Goal: Task Accomplishment & Management: Manage account settings

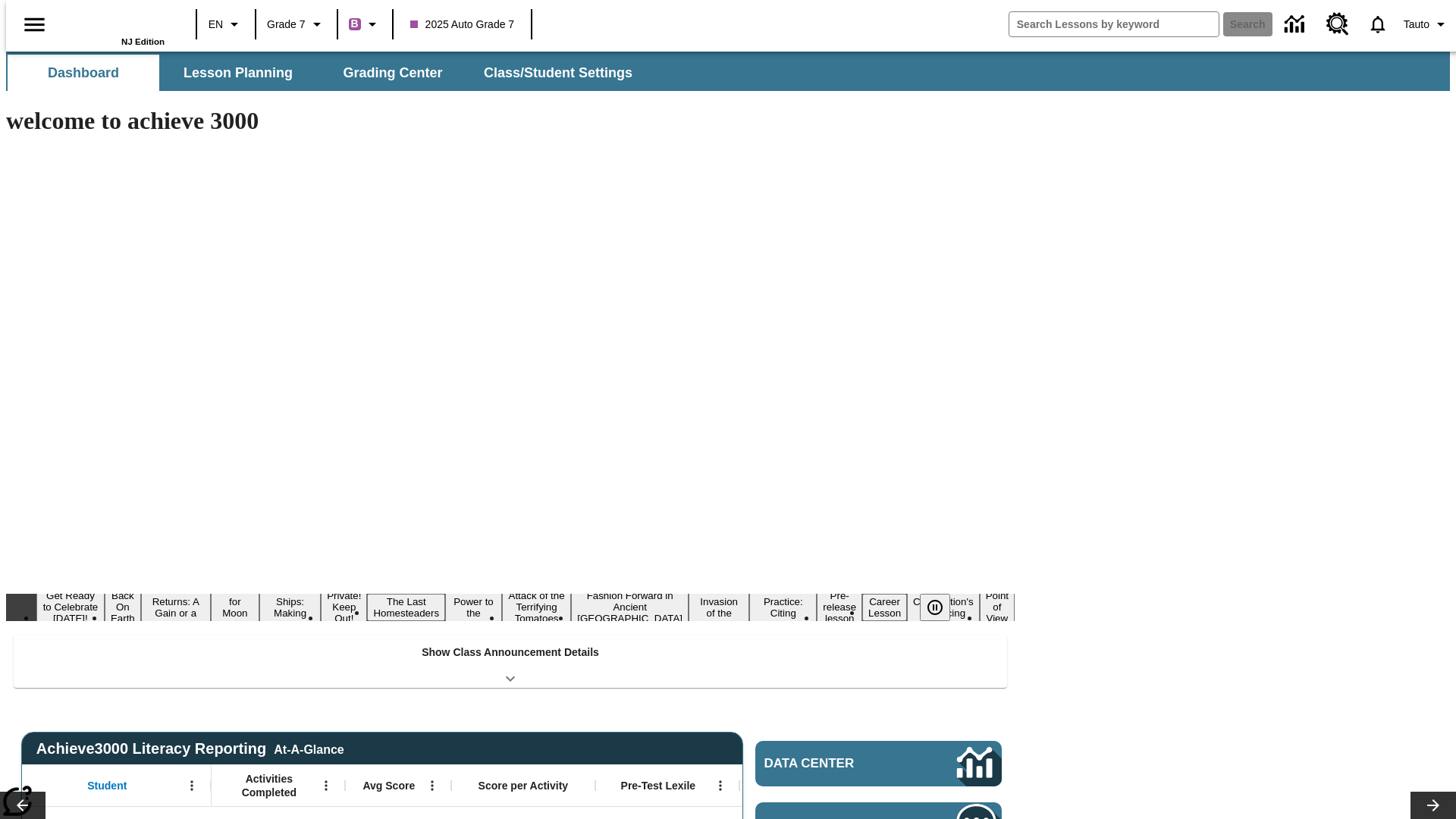
type input "-1"
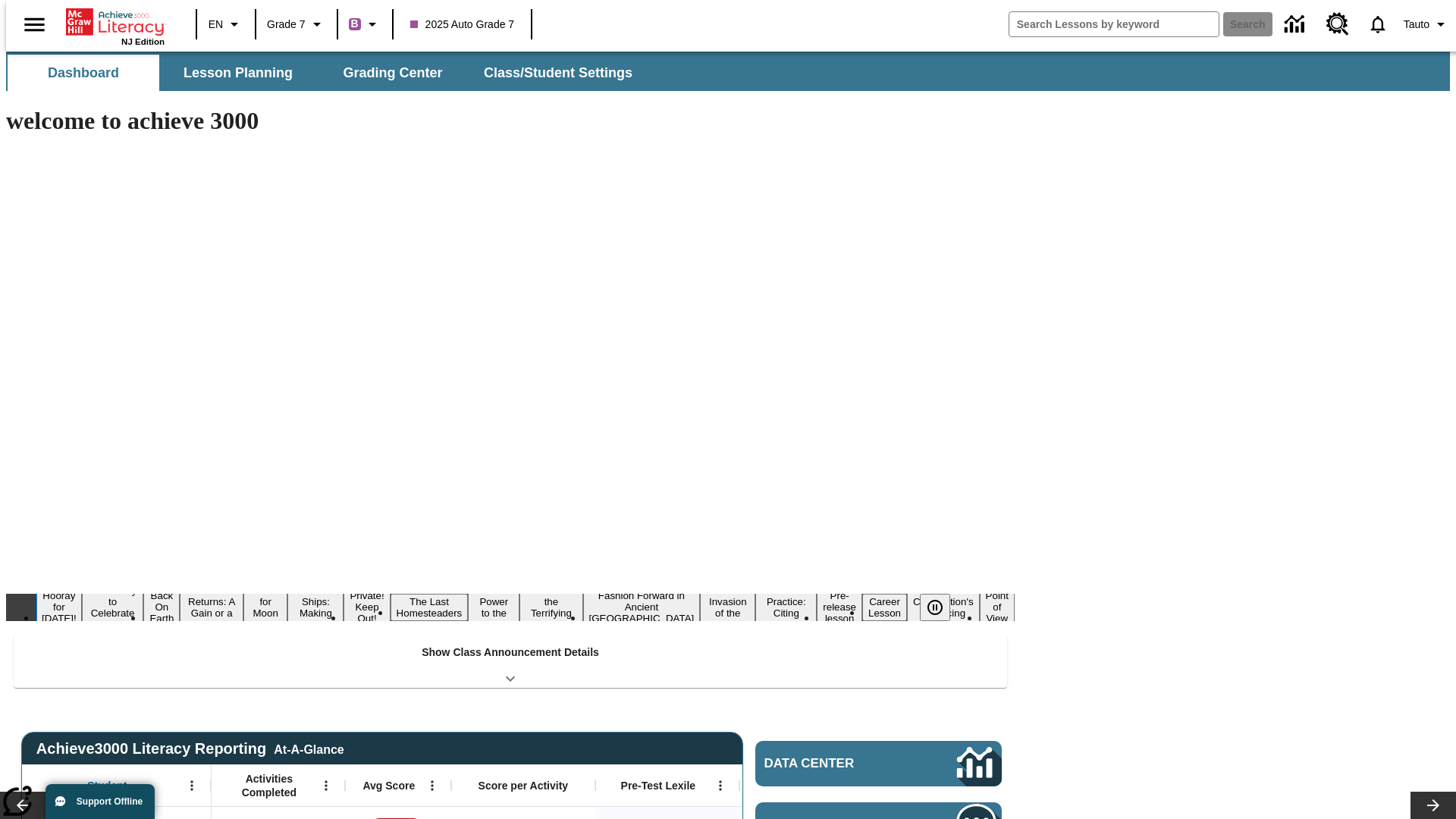
click at [82, 588] on button "Hooray for [DATE]!" at bounding box center [59, 607] width 45 height 38
click at [941, 598] on icon "Pause" at bounding box center [935, 608] width 18 height 18
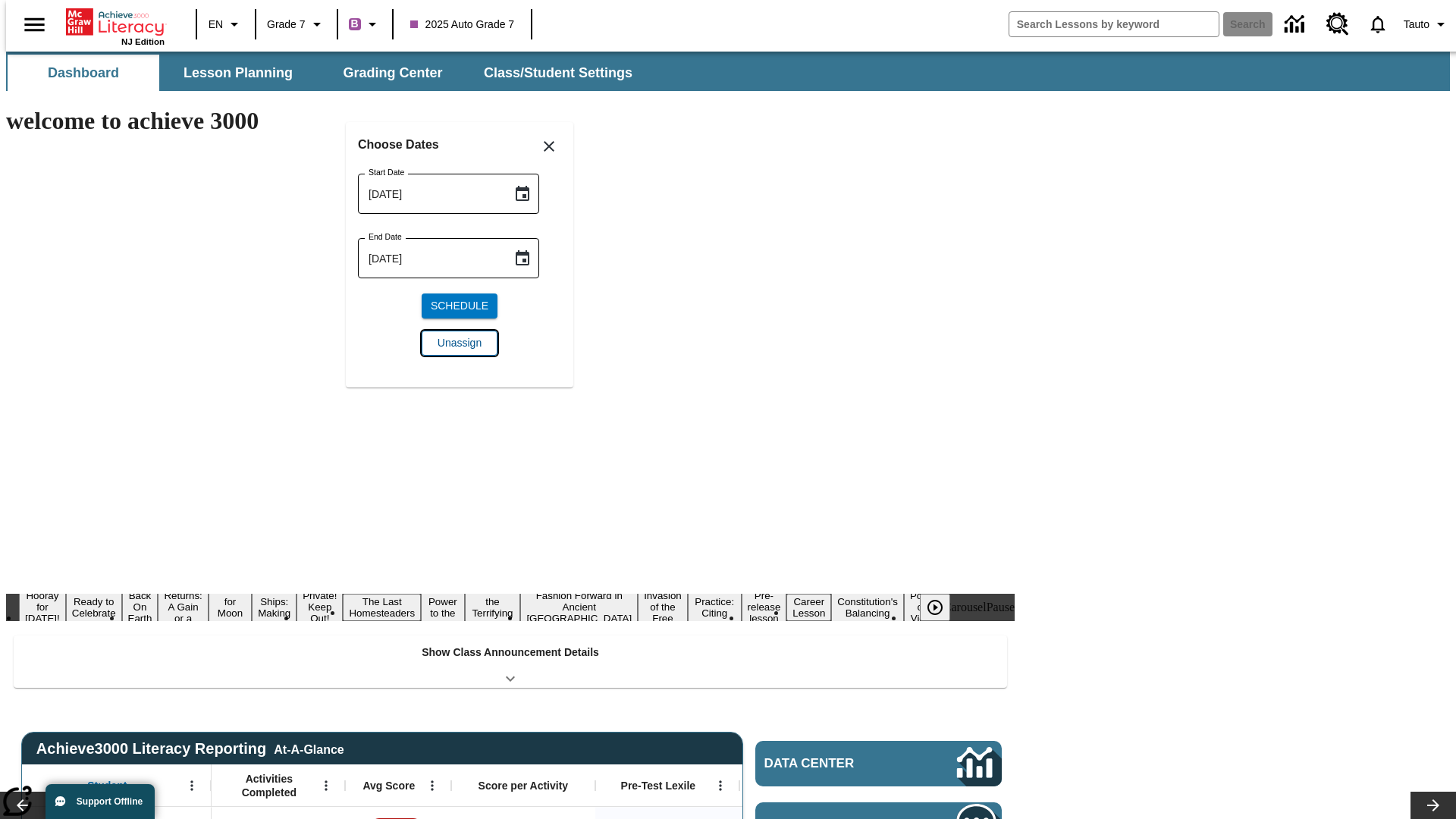
click at [460, 343] on span "Unassign" at bounding box center [459, 343] width 44 height 16
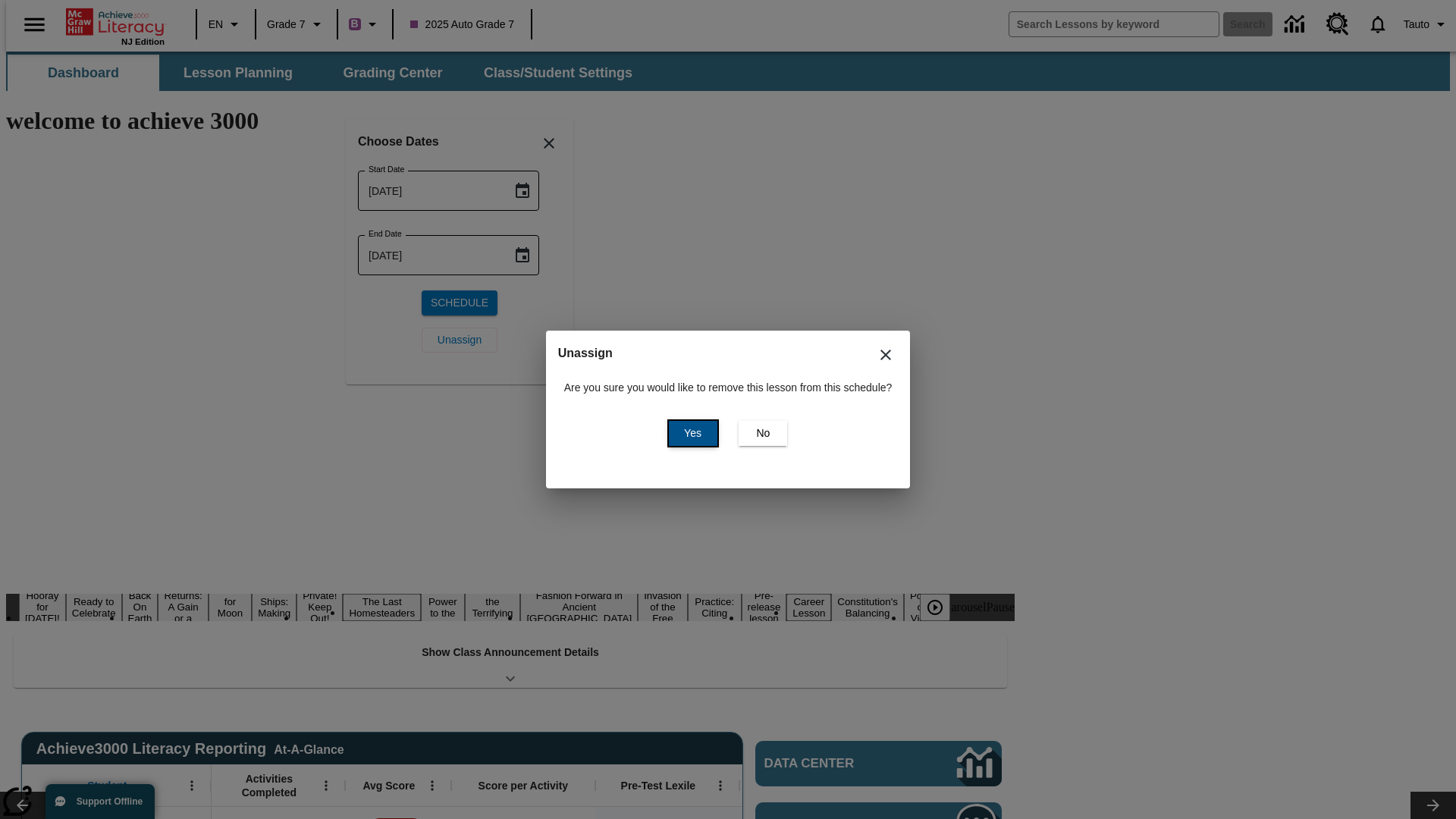
click at [690, 433] on span "Yes" at bounding box center [692, 433] width 18 height 16
